Goal: Task Accomplishment & Management: Complete application form

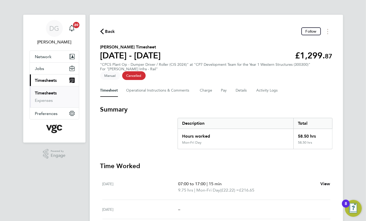
click at [52, 93] on link "Timesheets" at bounding box center [46, 93] width 22 height 5
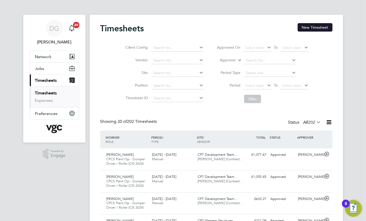
click at [302, 30] on button "New Timesheet" at bounding box center [314, 27] width 35 height 8
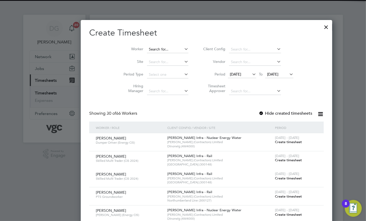
click at [147, 49] on input at bounding box center [167, 49] width 41 height 7
click at [147, 58] on li "[PERSON_NAME] ller" at bounding box center [145, 56] width 45 height 7
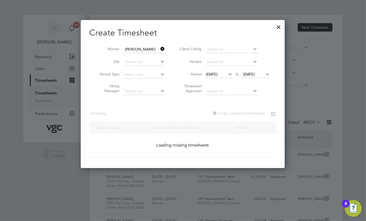
type input "[PERSON_NAME]"
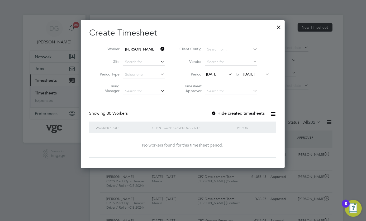
click at [257, 77] on span "[DATE]" at bounding box center [255, 74] width 28 height 7
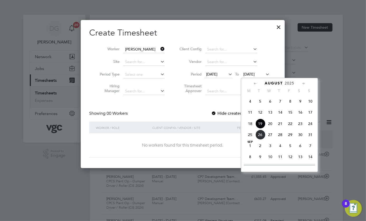
click at [259, 139] on span "26" at bounding box center [260, 135] width 10 height 10
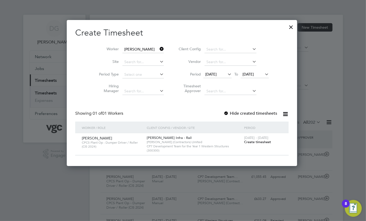
click at [238, 112] on label "Hide created timesheets" at bounding box center [250, 113] width 54 height 5
click at [216, 75] on span "[DATE]" at bounding box center [210, 74] width 11 height 5
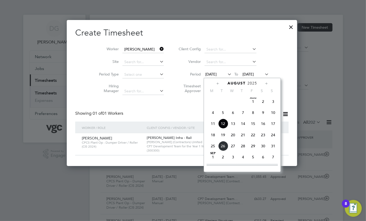
click at [216, 124] on span "11" at bounding box center [213, 124] width 10 height 10
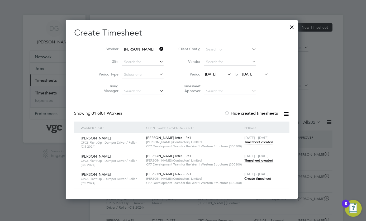
click at [252, 160] on span "Timesheet created" at bounding box center [258, 160] width 29 height 5
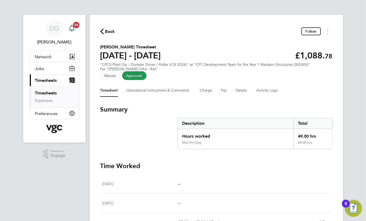
click at [47, 91] on link "Timesheets" at bounding box center [46, 93] width 22 height 5
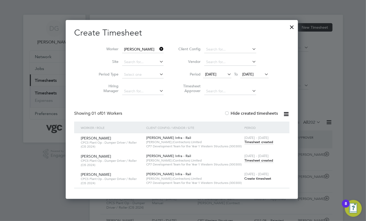
click at [292, 29] on div at bounding box center [291, 25] width 9 height 9
